Goal: Task Accomplishment & Management: Manage account settings

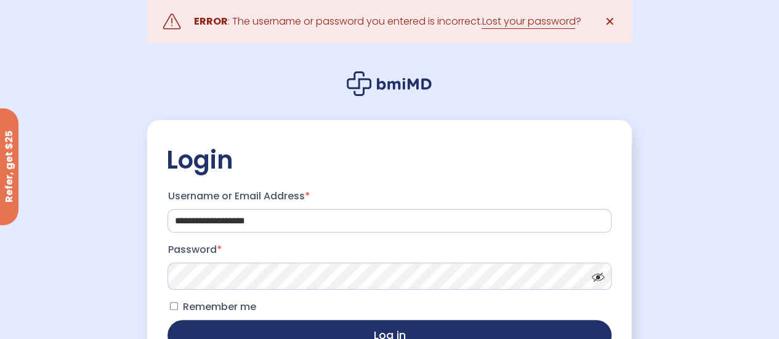
scroll to position [62, 0]
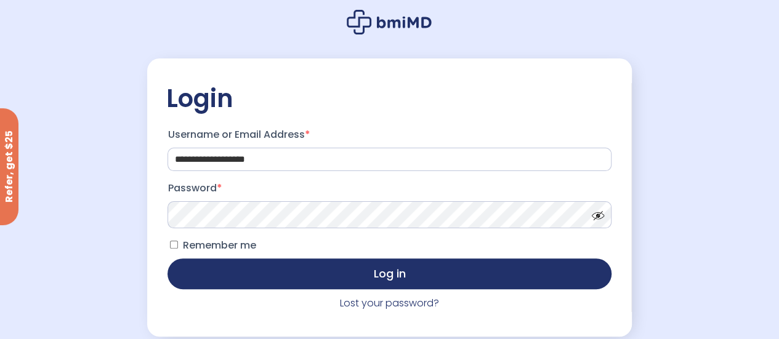
click at [598, 215] on span at bounding box center [595, 212] width 18 height 9
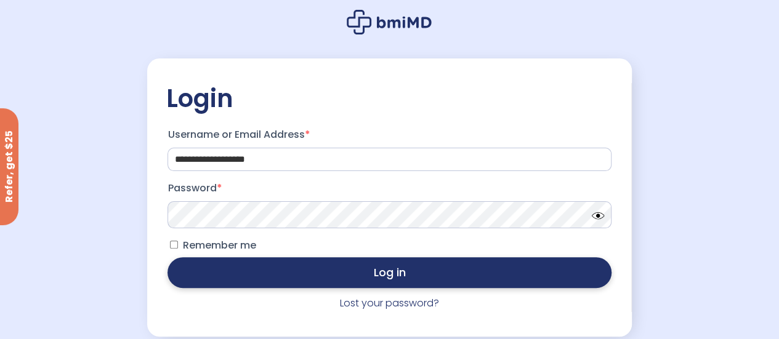
click at [294, 277] on button "Log in" at bounding box center [390, 272] width 444 height 31
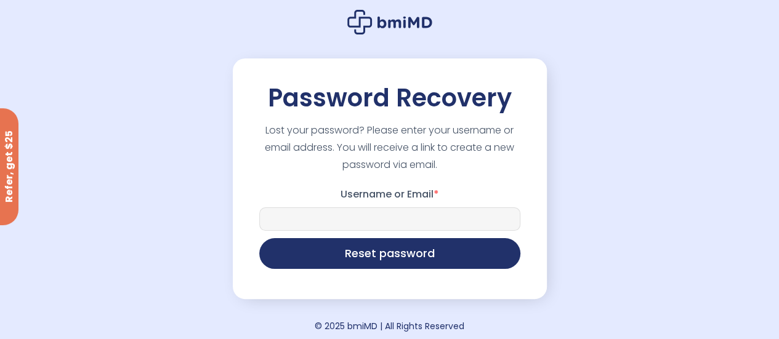
click at [416, 222] on input "Username or Email *" at bounding box center [389, 219] width 261 height 23
type input "**********"
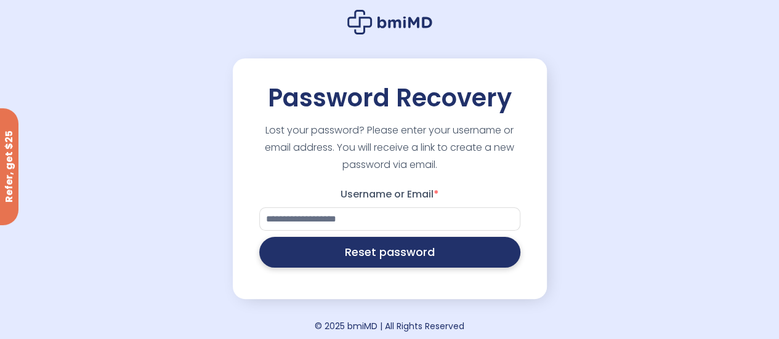
click at [418, 264] on button "Reset password" at bounding box center [389, 252] width 261 height 31
